Goal: Information Seeking & Learning: Understand process/instructions

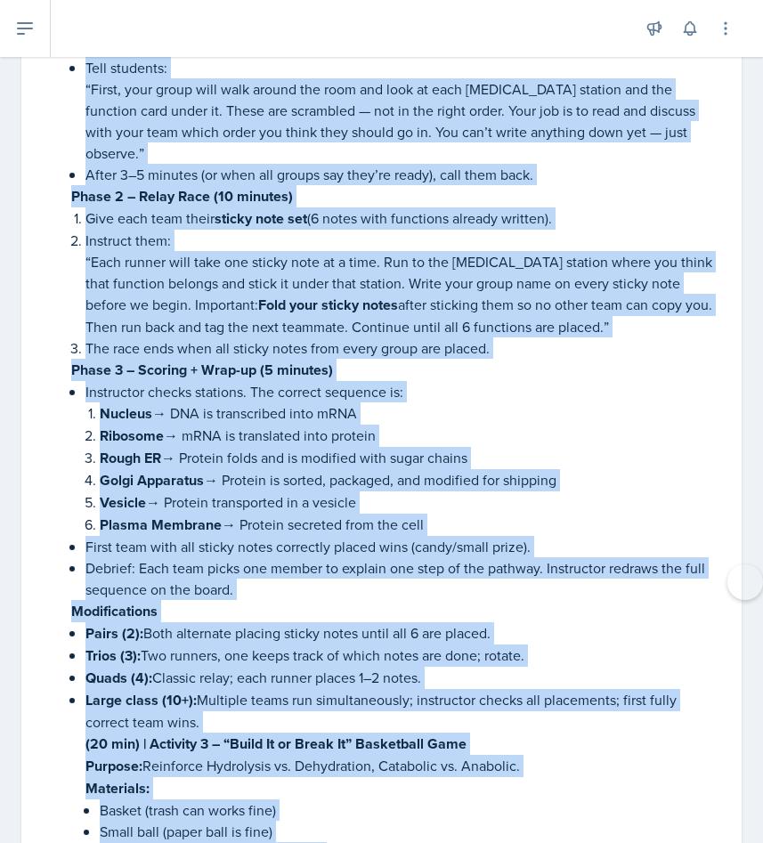
scroll to position [3982, 0]
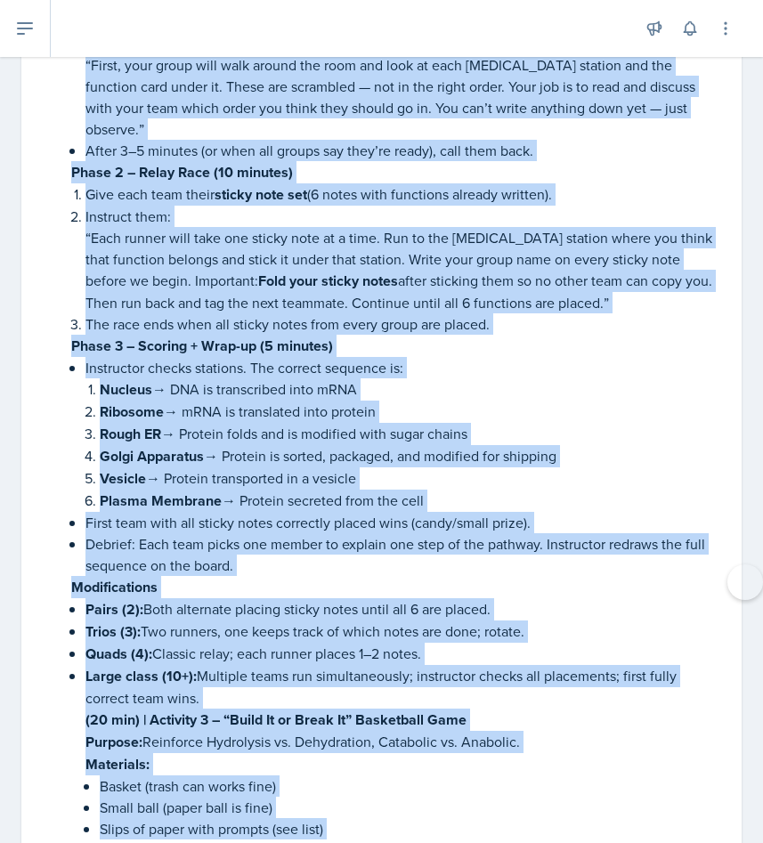
drag, startPoint x: 40, startPoint y: 97, endPoint x: 62, endPoint y: 816, distance: 719.6
click at [111, 775] on p "Basket (trash can works fine)" at bounding box center [410, 785] width 620 height 21
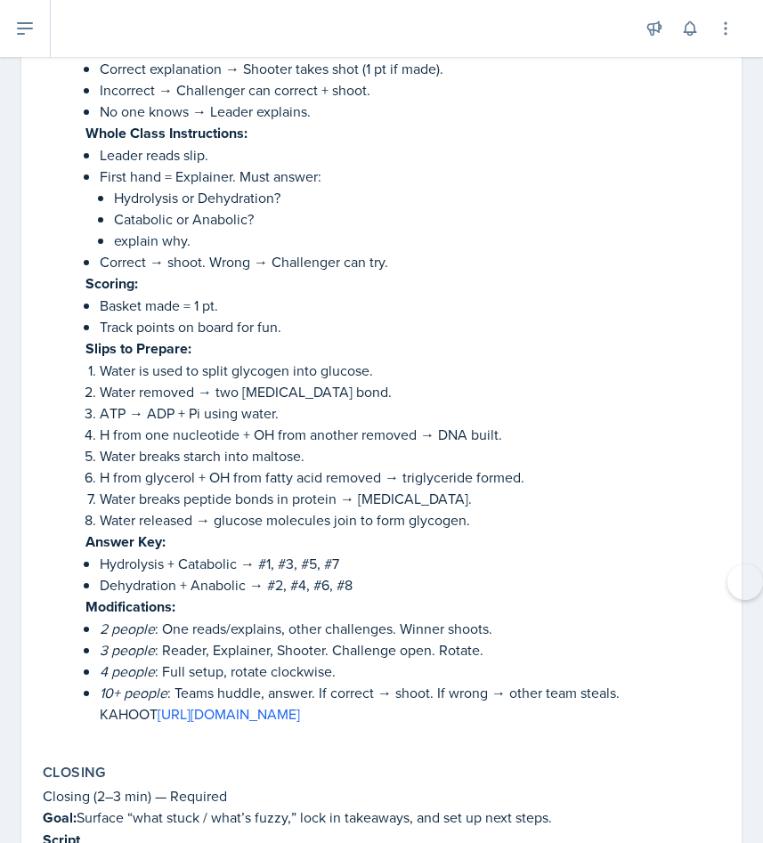
scroll to position [4816, 0]
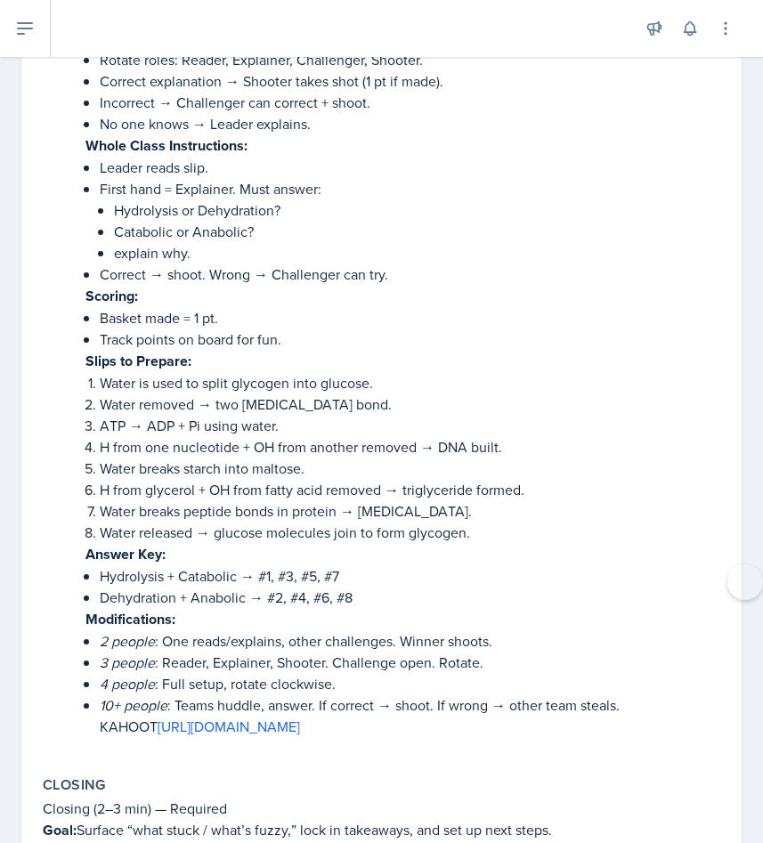
drag, startPoint x: 420, startPoint y: 531, endPoint x: 405, endPoint y: 530, distance: 15.2
click at [417, 565] on p "Hydrolysis + Catabolic → #1, #3, #5, #7" at bounding box center [410, 575] width 620 height 21
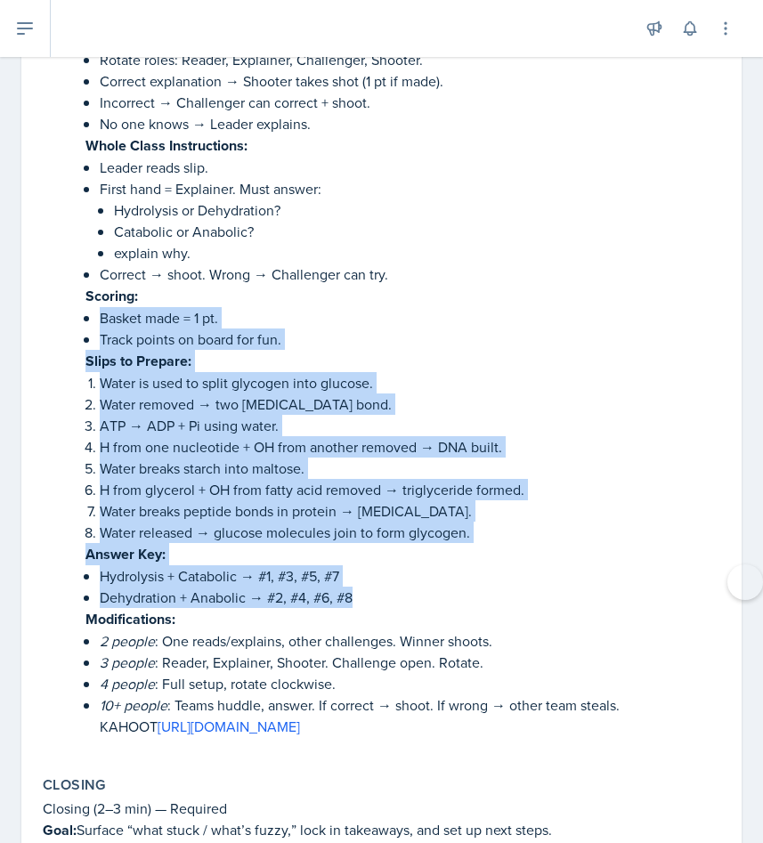
drag, startPoint x: 386, startPoint y: 551, endPoint x: 276, endPoint y: 253, distance: 318.0
click at [276, 254] on li "Large class (10+): Multiple teams run simultaneously; instructor checks all pla…" at bounding box center [402, 284] width 635 height 906
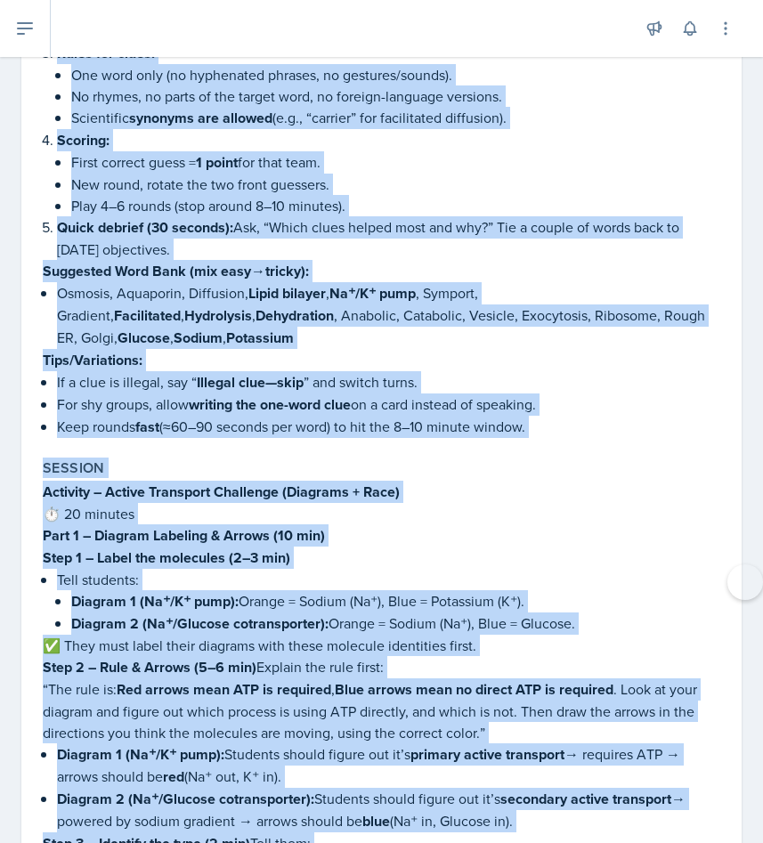
scroll to position [870, 0]
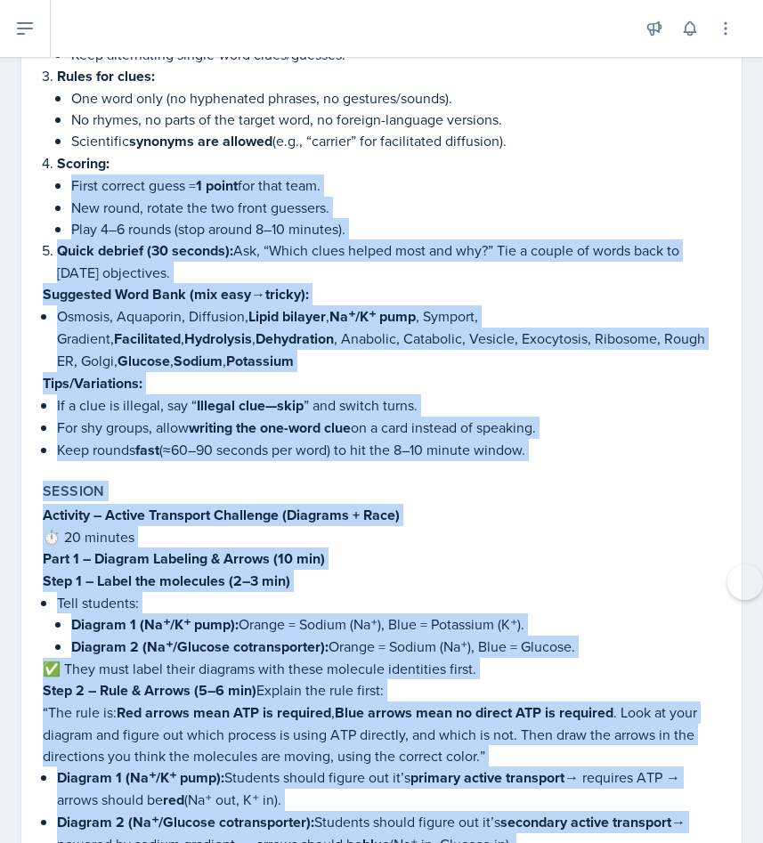
drag, startPoint x: 628, startPoint y: 660, endPoint x: 184, endPoint y: 175, distance: 657.1
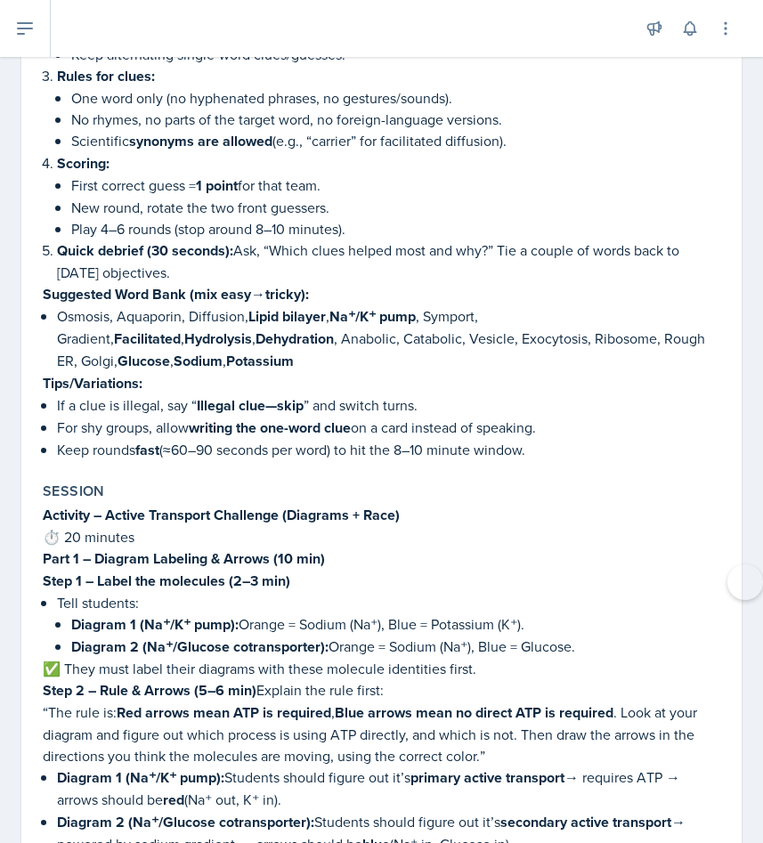
click at [236, 174] on p "Scoring:" at bounding box center [388, 163] width 663 height 22
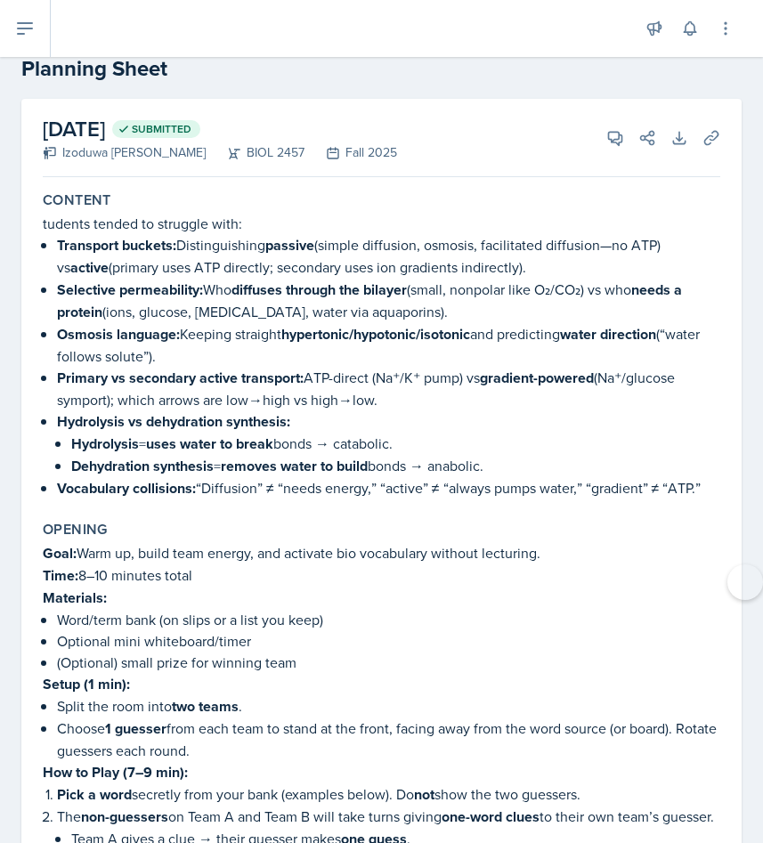
scroll to position [0, 0]
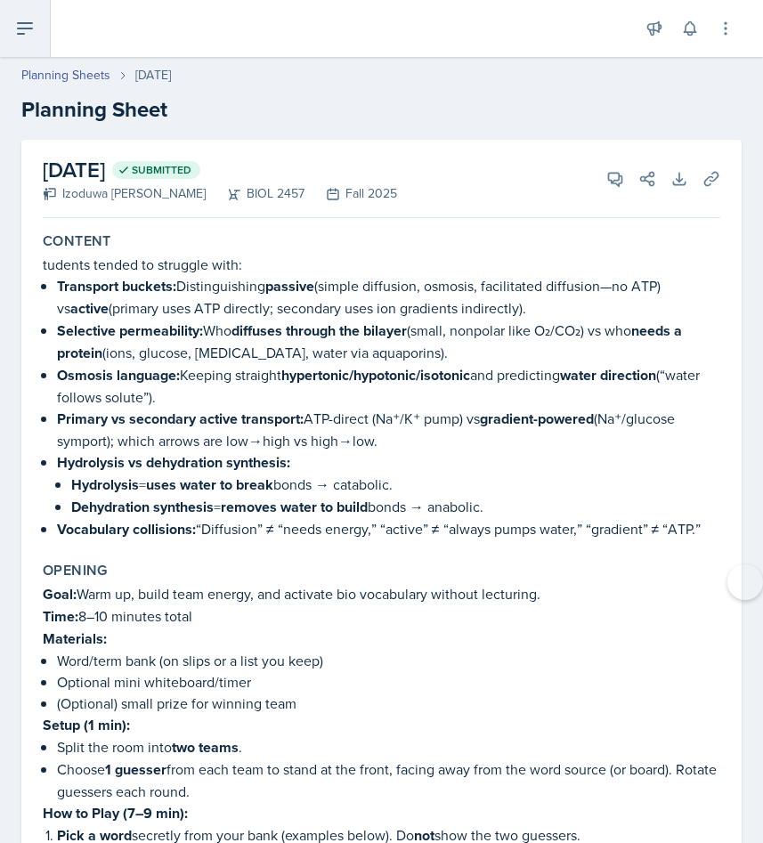
click at [37, 22] on button at bounding box center [25, 28] width 51 height 57
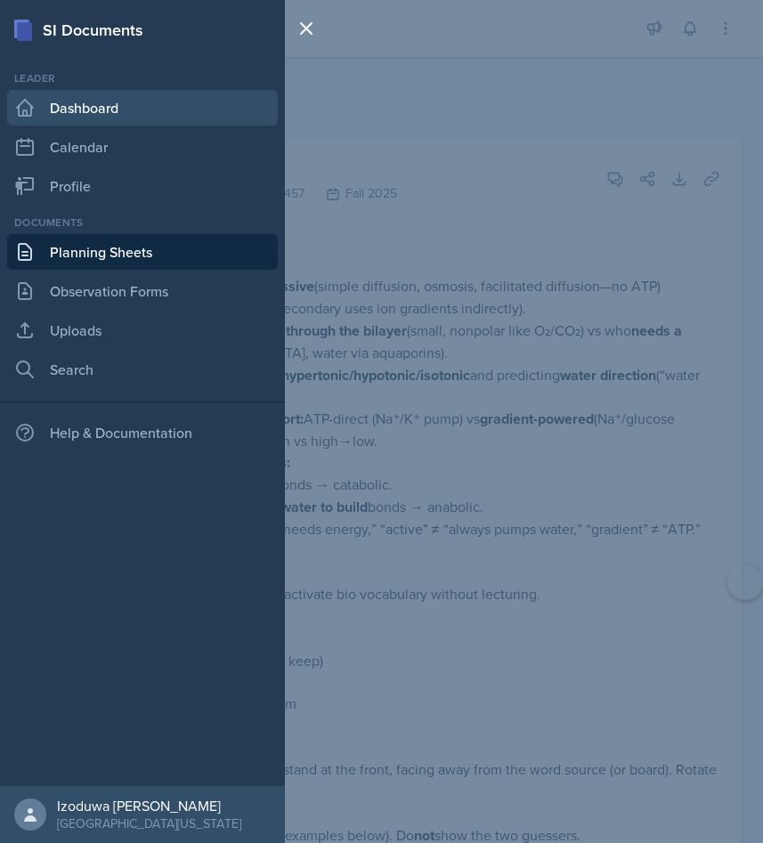
click at [97, 118] on link "Dashboard" at bounding box center [142, 108] width 271 height 36
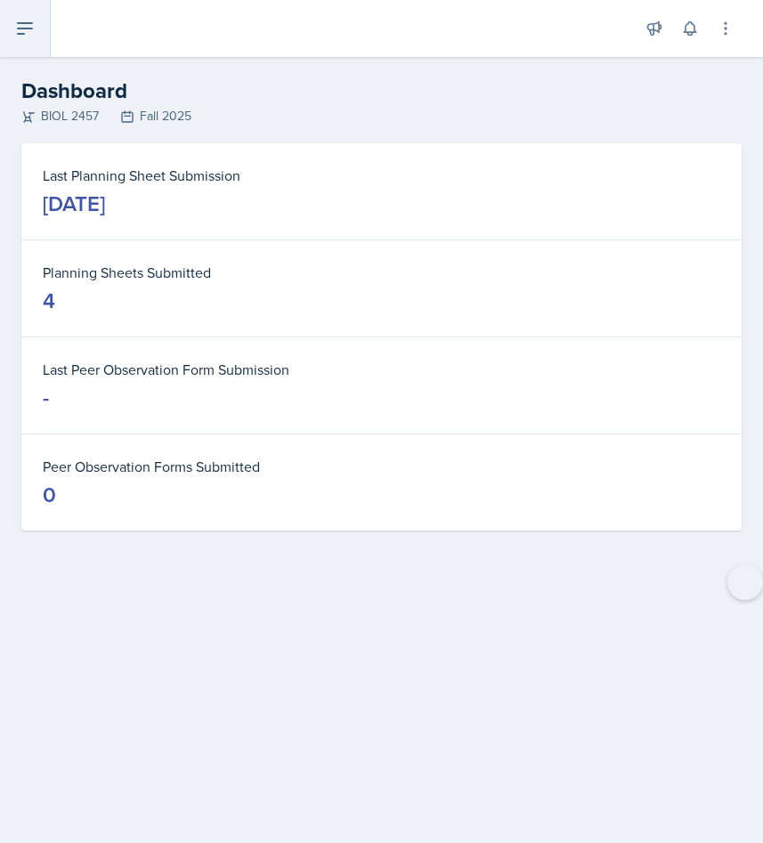
click at [29, 44] on button at bounding box center [25, 28] width 51 height 57
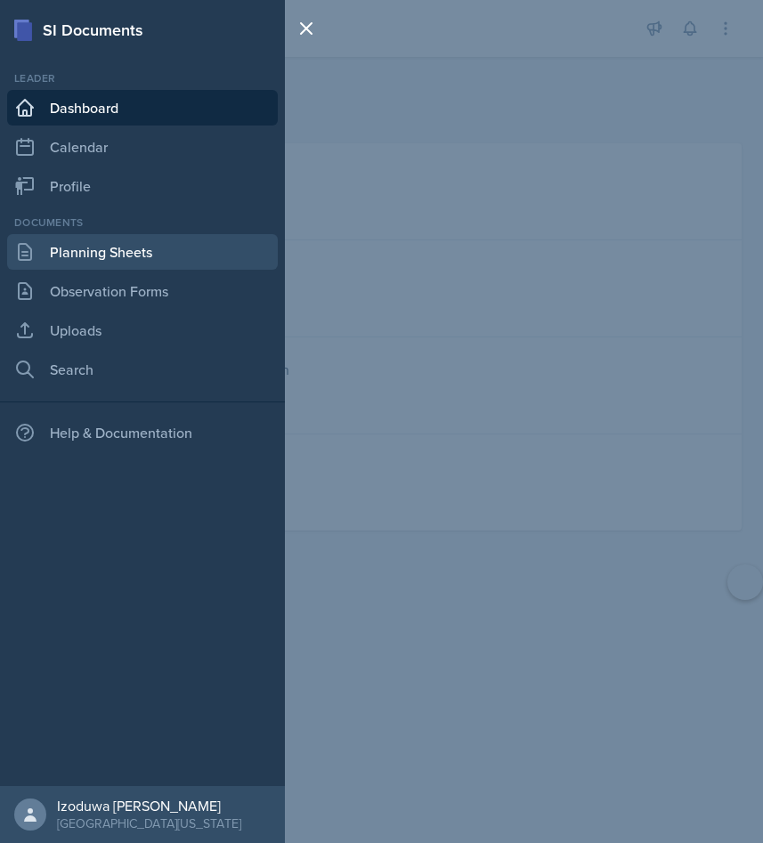
click at [85, 242] on link "Planning Sheets" at bounding box center [142, 252] width 271 height 36
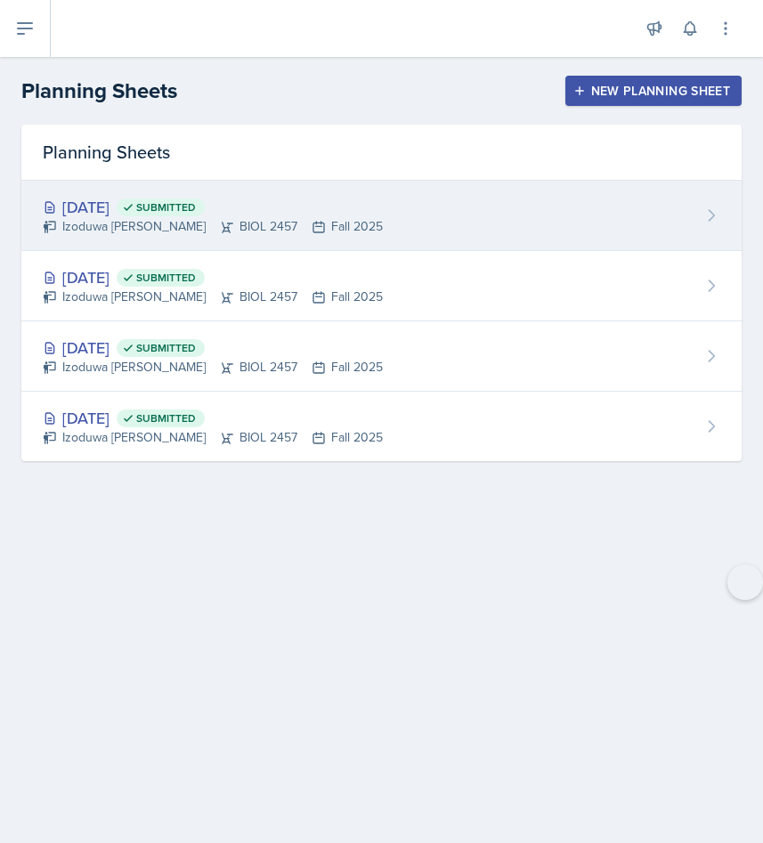
click at [116, 220] on div "Izoduwa [PERSON_NAME] BIOL 2457 Fall 2025" at bounding box center [213, 226] width 340 height 19
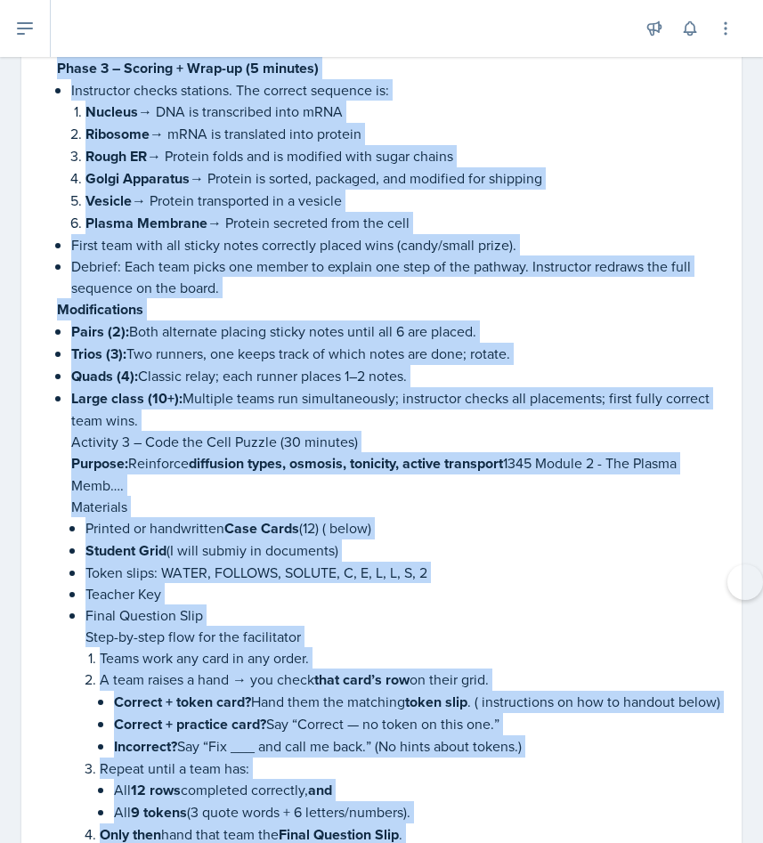
scroll to position [2680, 0]
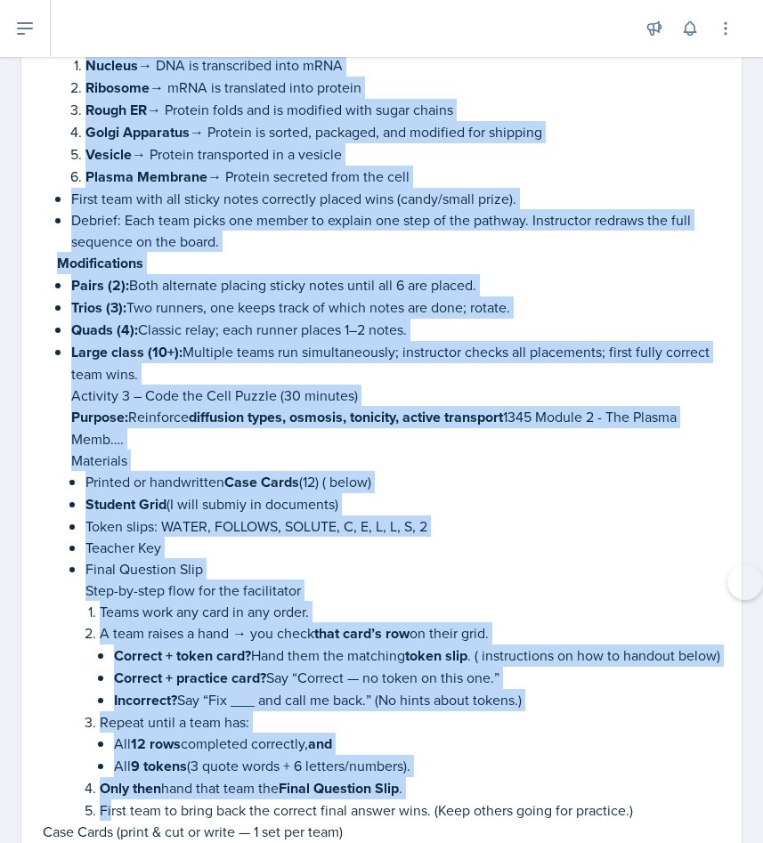
drag, startPoint x: 45, startPoint y: 142, endPoint x: 212, endPoint y: 334, distance: 254.2
click at [213, 335] on div "(20 min) | Activity 1 – “Build It or Break It” Basketball Game Purpose: Reinfor…" at bounding box center [381, 353] width 677 height 4226
copy div "(04 lor) | Ipsumdol 3 – “Sitam Co ad Elits Do” Eiusmodtem Inci Utlabor: Etdolor…"
